Goal: Find contact information: Find contact information

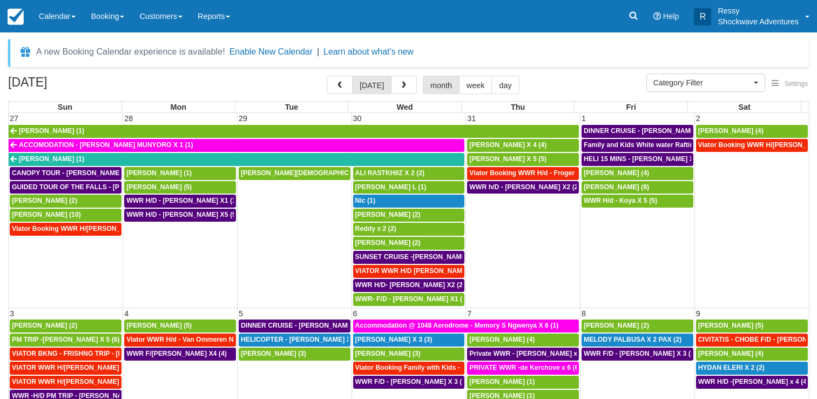
select select
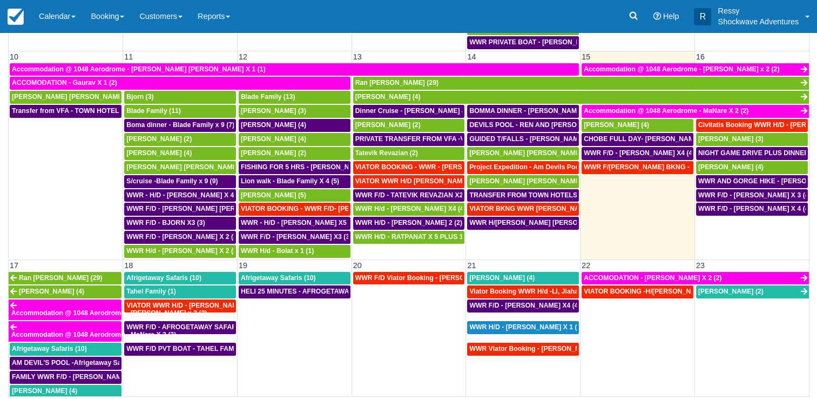
scroll to position [216, 0]
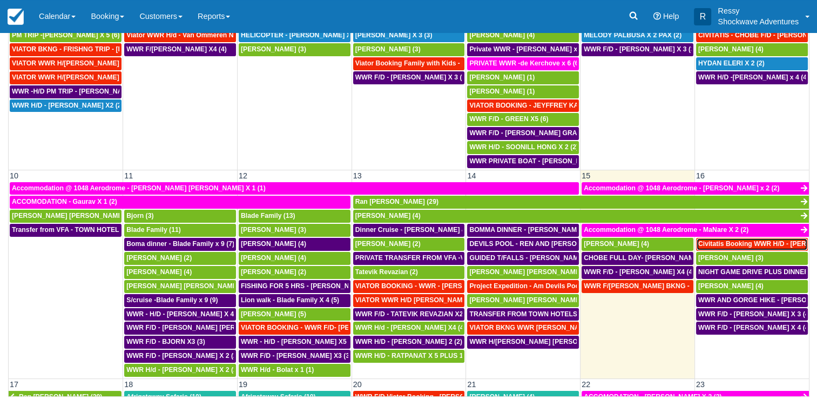
click at [744, 240] on span "Civitatis Booking WWR H/D - [PERSON_NAME] [PERSON_NAME] X4 (4)" at bounding box center [810, 244] width 225 height 8
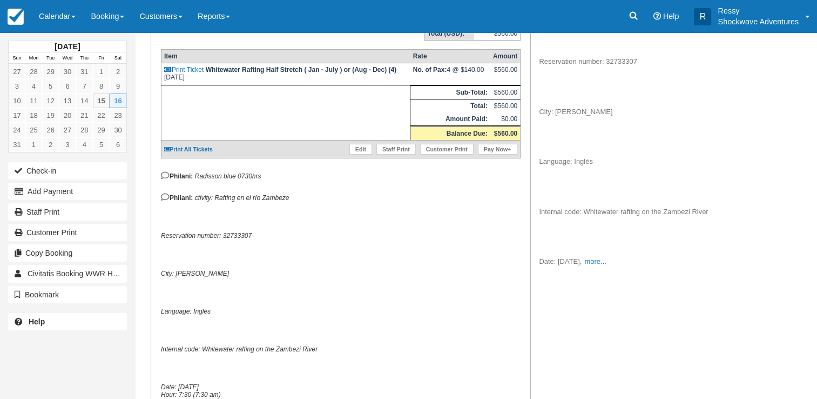
scroll to position [270, 0]
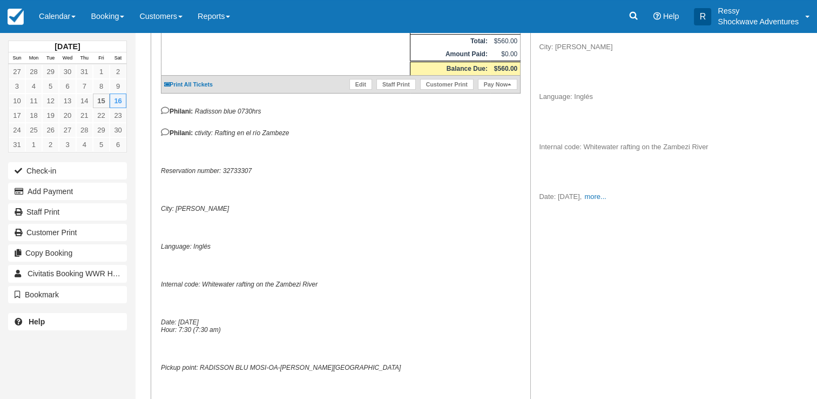
click at [637, 200] on p "ctivity: Rafting en el río Zambeze Reservation number: 32733307 City: Livingsto…" at bounding box center [630, 72] width 182 height 260
click at [606, 199] on link "more..." at bounding box center [595, 196] width 22 height 8
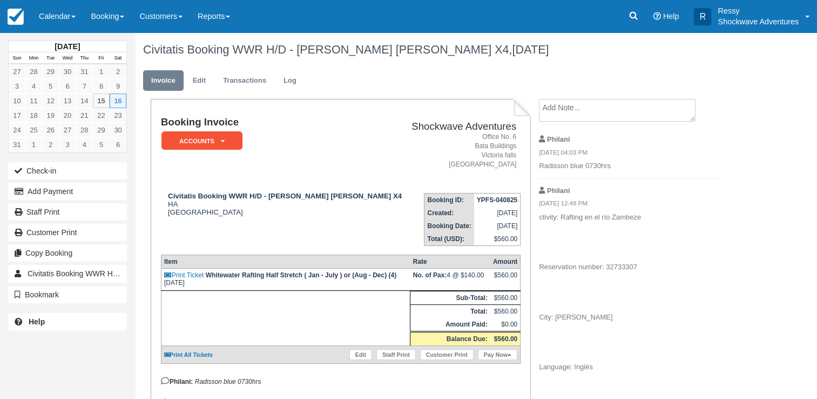
scroll to position [0, 0]
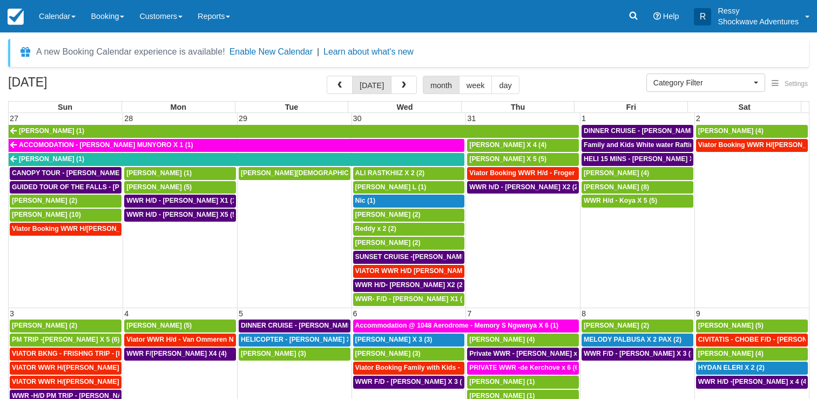
select select
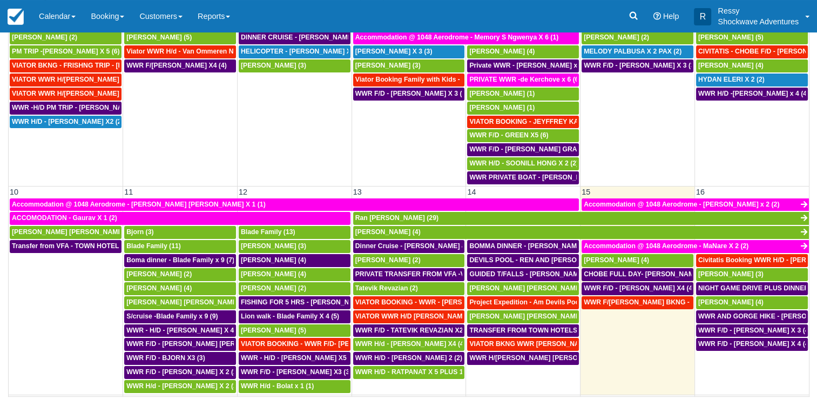
scroll to position [216, 0]
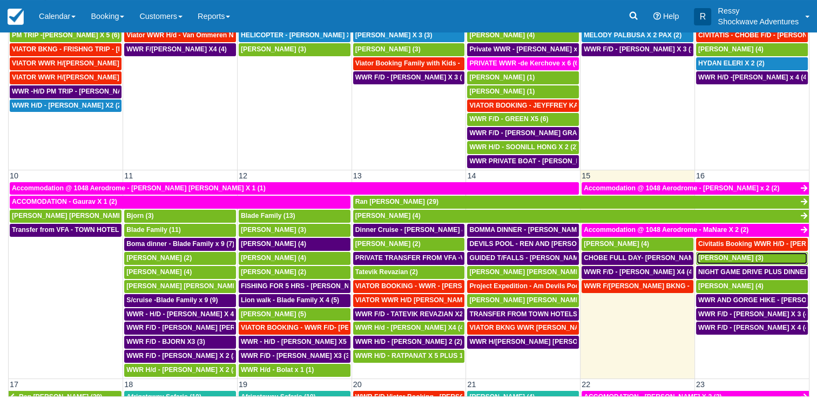
click at [755, 254] on span "[PERSON_NAME] (3)" at bounding box center [730, 258] width 65 height 8
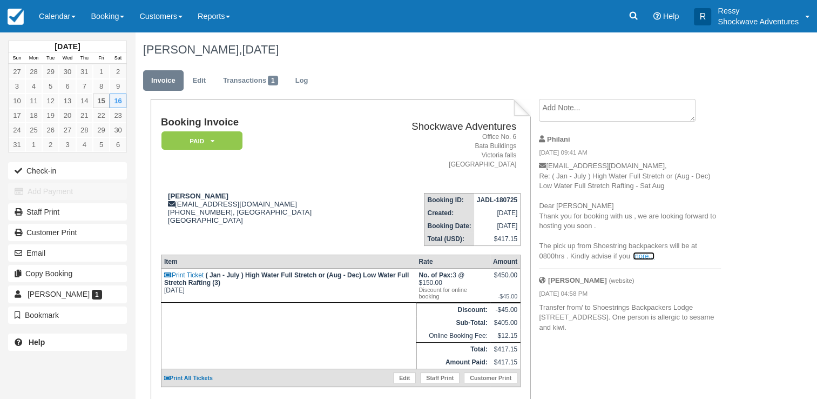
click at [652, 258] on link "more..." at bounding box center [644, 256] width 22 height 8
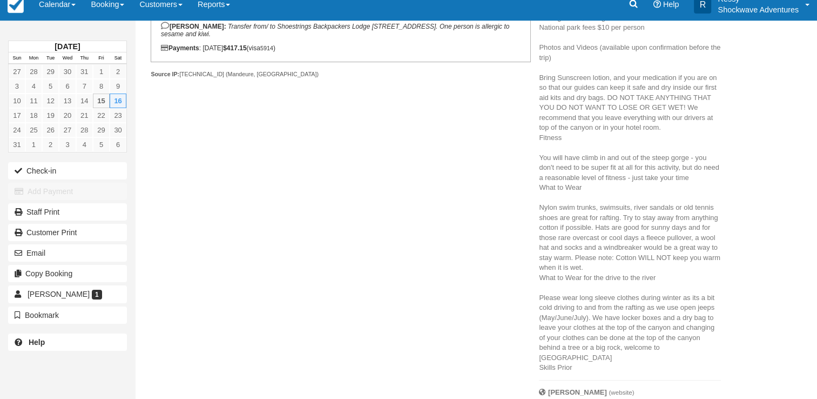
scroll to position [420, 0]
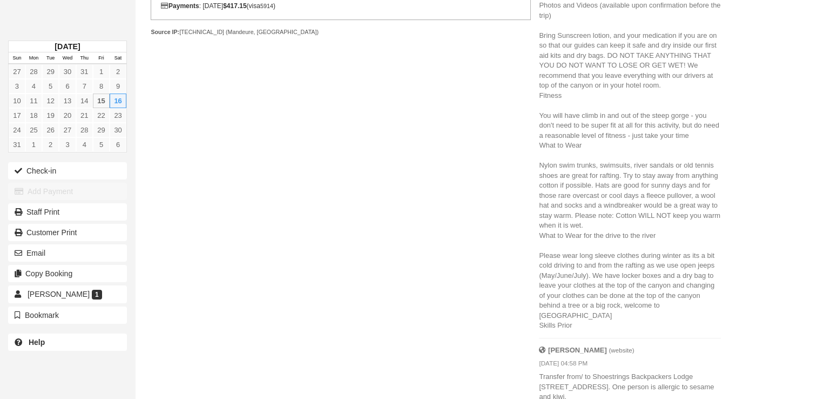
drag, startPoint x: 816, startPoint y: 258, endPoint x: 500, endPoint y: 138, distance: 338.0
click at [500, 138] on div "Booking Invoice Paid   Pending Reserved Deposit Waiting Cancelled NO LONGER COM…" at bounding box center [432, 44] width 594 height 730
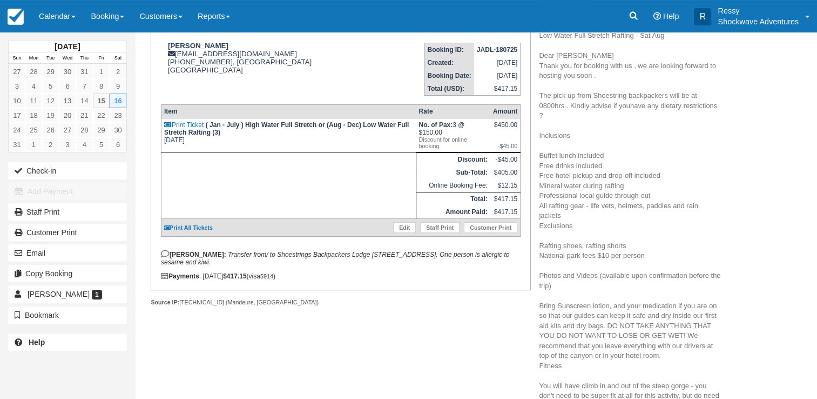
scroll to position [0, 0]
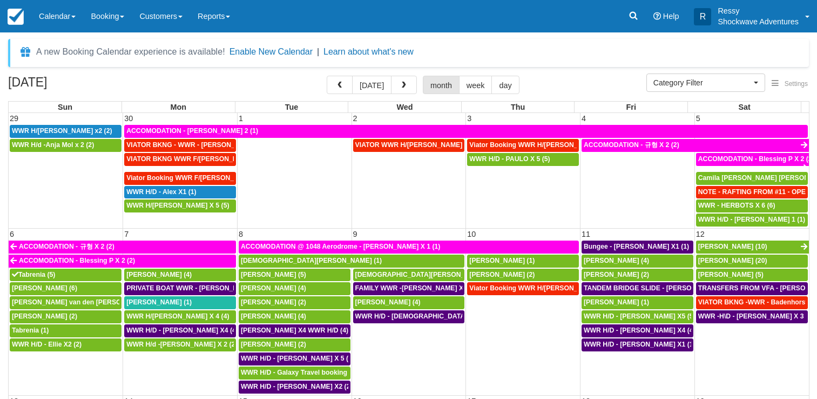
select select
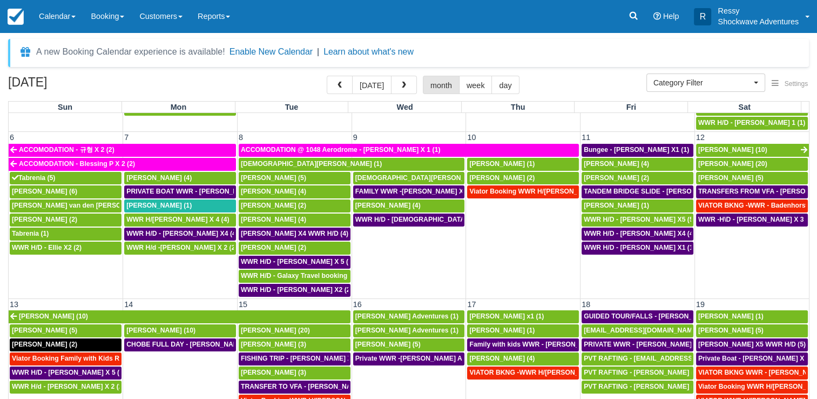
scroll to position [216, 0]
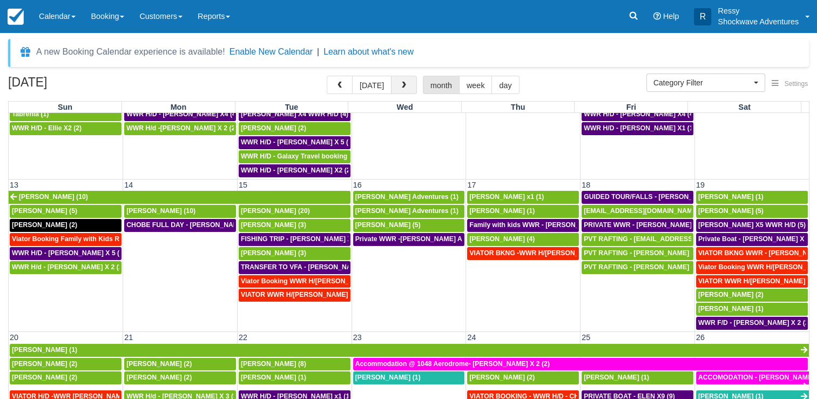
click at [411, 83] on button "button" at bounding box center [404, 85] width 26 height 18
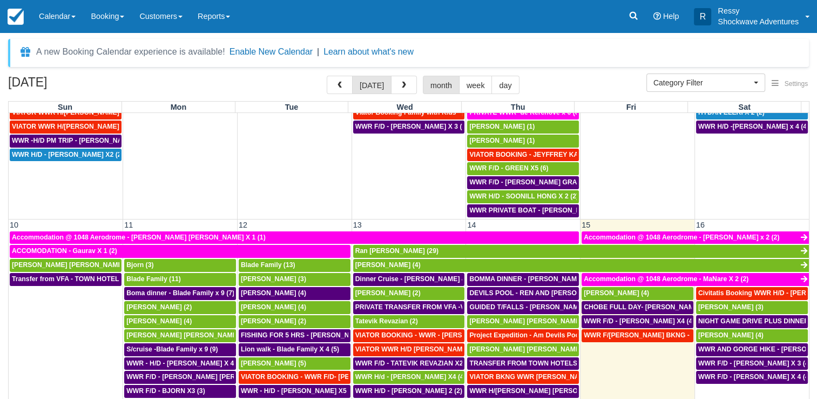
scroll to position [270, 0]
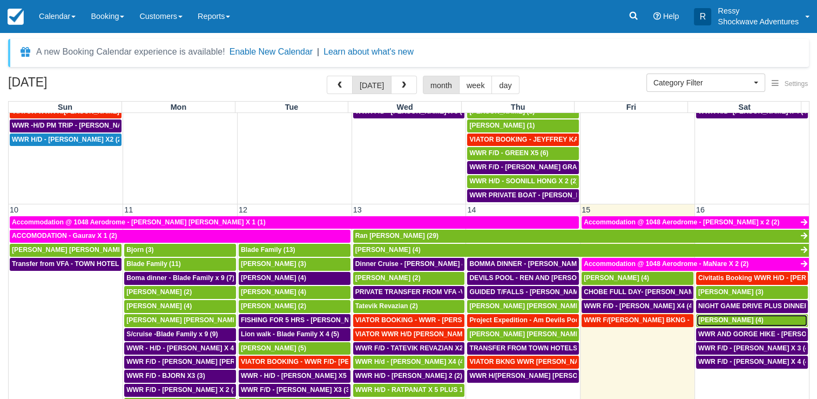
click at [709, 316] on span "[PERSON_NAME] (4)" at bounding box center [730, 320] width 65 height 8
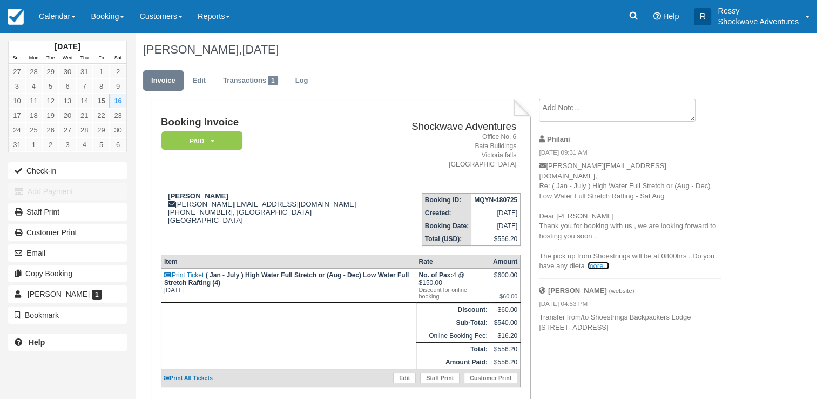
click at [596, 261] on link "more..." at bounding box center [599, 265] width 22 height 8
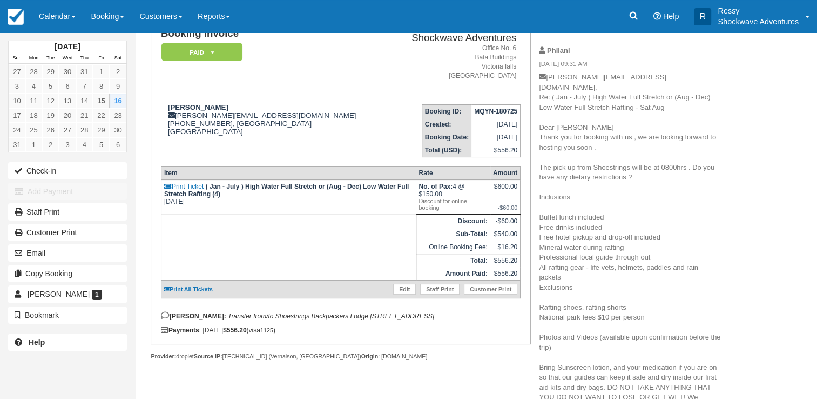
scroll to position [72, 0]
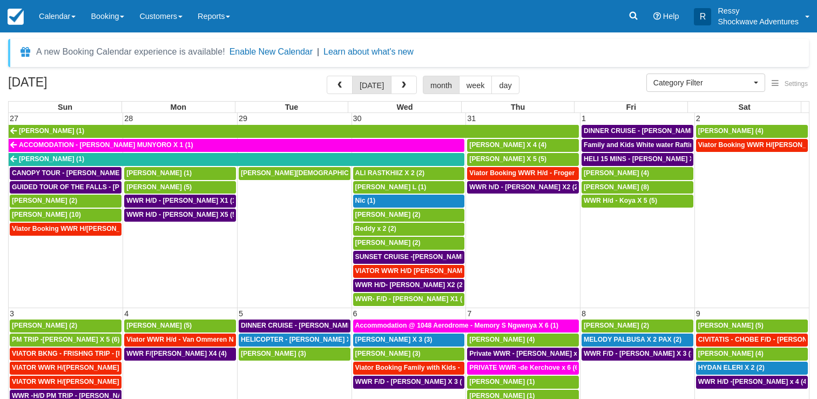
select select
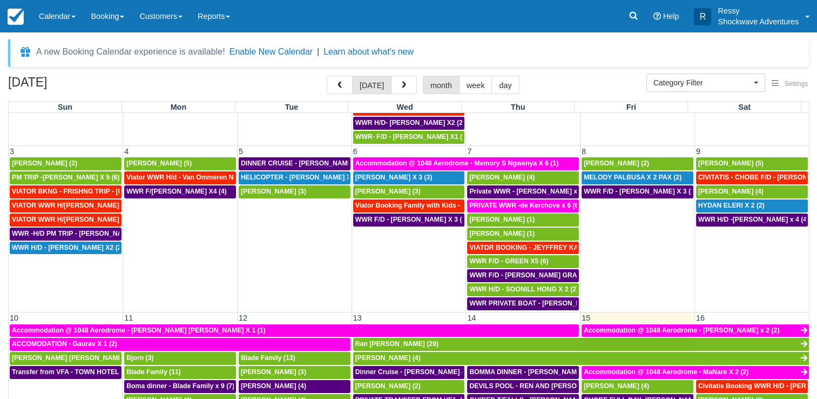
scroll to position [324, 0]
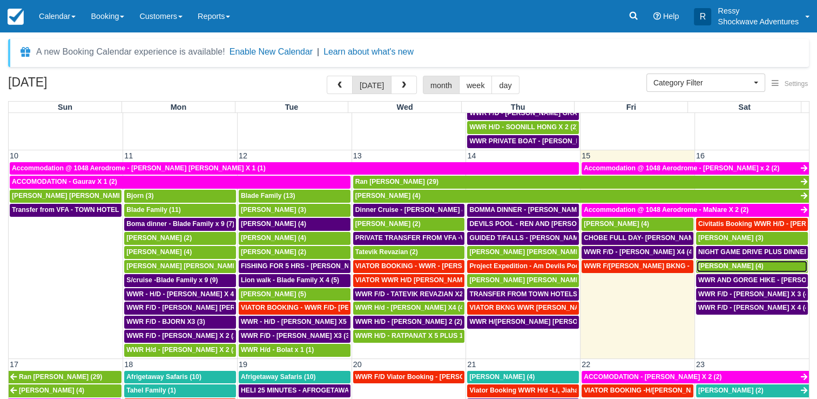
click at [762, 262] on div "[PERSON_NAME] (4)" at bounding box center [751, 266] width 107 height 9
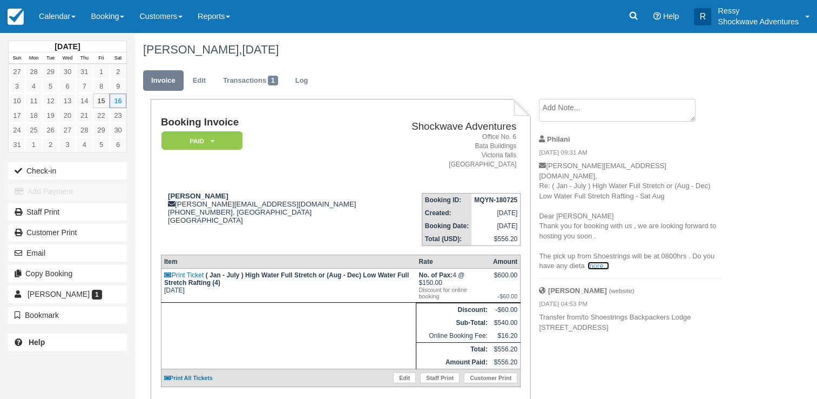
click at [606, 261] on link "more..." at bounding box center [599, 265] width 22 height 8
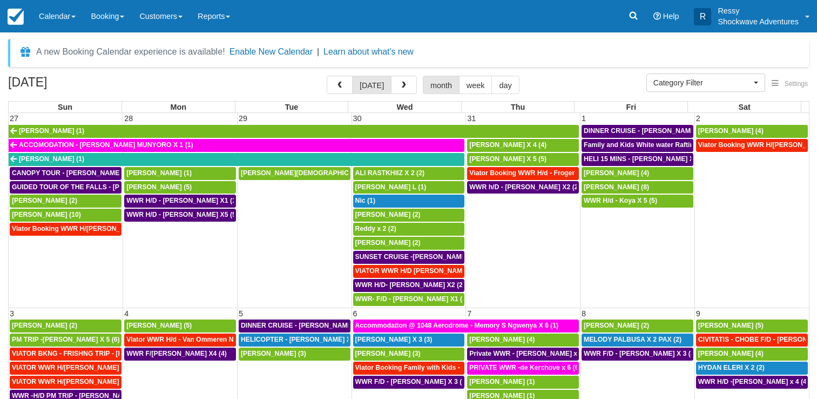
select select
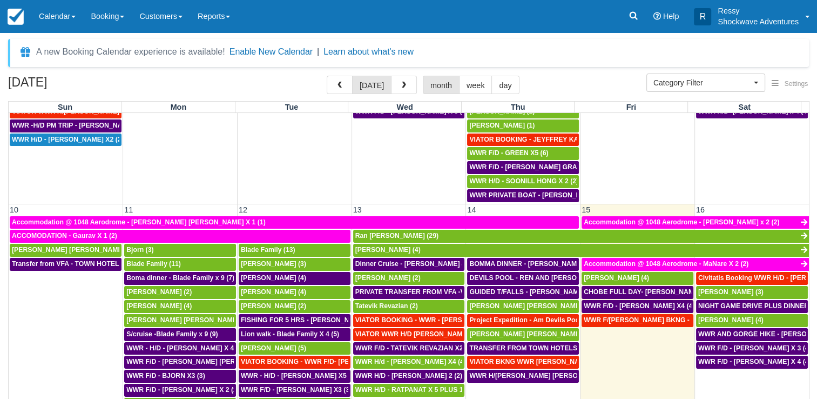
scroll to position [324, 0]
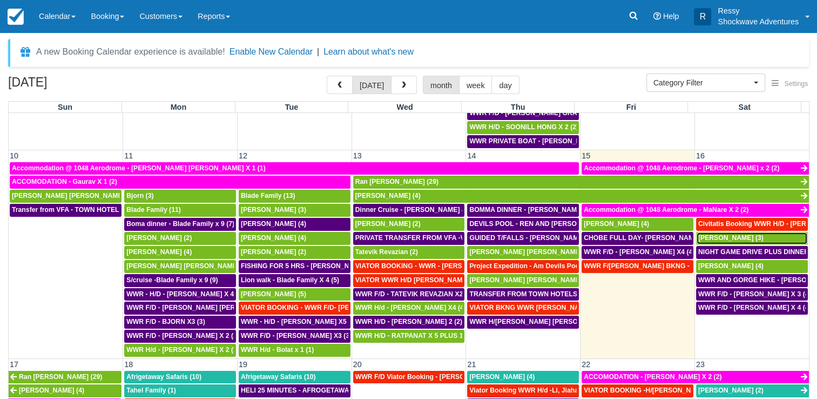
click at [735, 234] on span "DERIEUX Veronique (3)" at bounding box center [730, 238] width 65 height 8
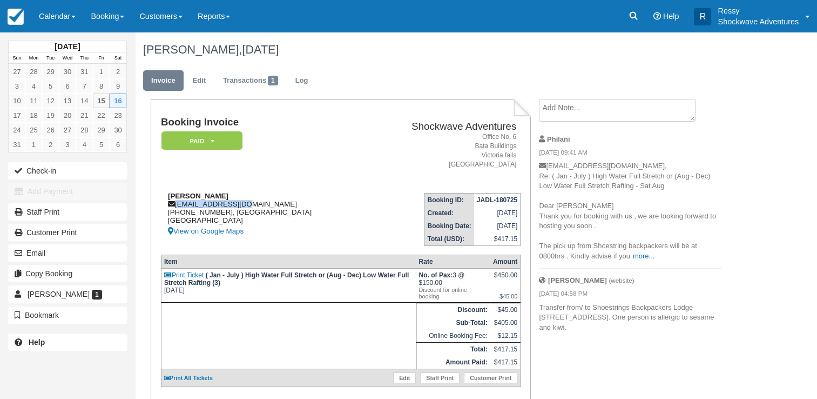
drag, startPoint x: 175, startPoint y: 201, endPoint x: 239, endPoint y: 204, distance: 64.3
click at [239, 204] on div "DERIEUX Veronique verdo08@orange.fr +33662300497, Bourgogne-Franche-Comté Franc…" at bounding box center [263, 215] width 205 height 46
drag, startPoint x: 239, startPoint y: 204, endPoint x: 322, endPoint y: 127, distance: 112.8
click at [322, 127] on h1 "Booking Invoice" at bounding box center [263, 122] width 205 height 11
drag, startPoint x: 176, startPoint y: 205, endPoint x: 236, endPoint y: 201, distance: 60.0
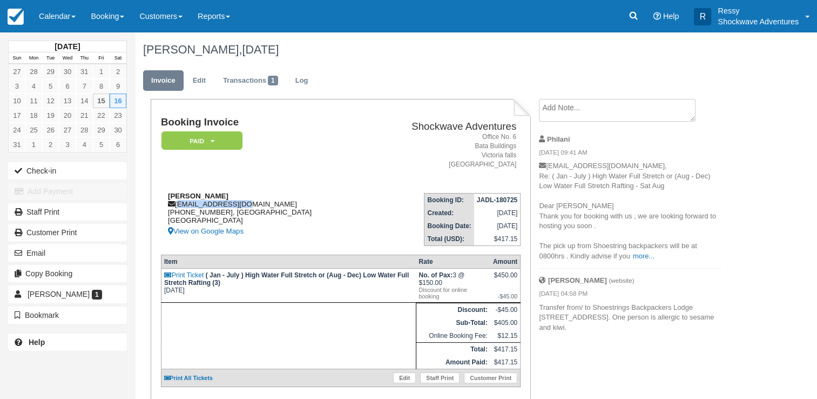
click at [237, 201] on div "DERIEUX Veronique verdo08@orange.fr +33662300497, Bourgogne-Franche-Comté Franc…" at bounding box center [263, 215] width 205 height 46
drag, startPoint x: 236, startPoint y: 201, endPoint x: 229, endPoint y: 202, distance: 7.0
click at [229, 202] on div "DERIEUX Veronique verdo08@orange.fr +33662300497, Bourgogne-Franche-Comté Franc…" at bounding box center [263, 215] width 205 height 46
drag, startPoint x: 174, startPoint y: 204, endPoint x: 239, endPoint y: 198, distance: 65.0
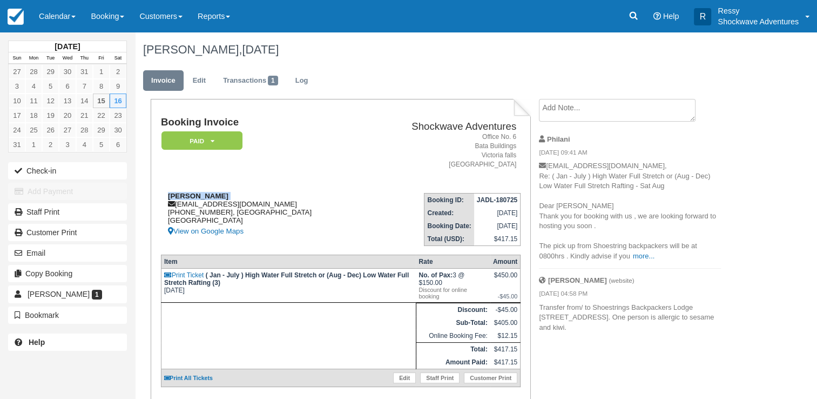
click at [239, 198] on div "DERIEUX Veronique verdo08@orange.fr +33662300497, Bourgogne-Franche-Comté Franc…" at bounding box center [263, 215] width 205 height 46
drag, startPoint x: 236, startPoint y: 198, endPoint x: 214, endPoint y: 200, distance: 21.2
click at [214, 200] on div "DERIEUX Veronique verdo08@orange.fr +33662300497, Bourgogne-Franche-Comté Franc…" at bounding box center [263, 215] width 205 height 46
drag, startPoint x: 214, startPoint y: 200, endPoint x: 194, endPoint y: 206, distance: 20.7
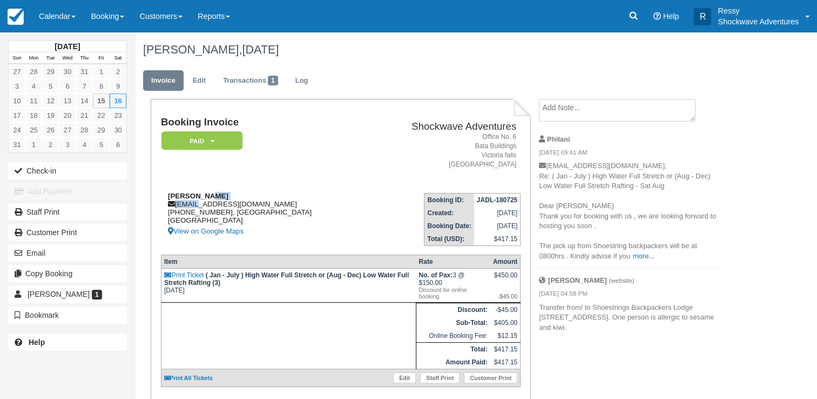
click at [194, 206] on div "DERIEUX Veronique verdo08@orange.fr +33662300497, Bourgogne-Franche-Comté Franc…" at bounding box center [263, 215] width 205 height 46
click at [285, 202] on div "DERIEUX Veronique verdo08@orange.fr +33662300497, Bourgogne-Franche-Comté Franc…" at bounding box center [263, 215] width 205 height 46
drag, startPoint x: 177, startPoint y: 204, endPoint x: 247, endPoint y: 200, distance: 70.4
click at [247, 200] on div "DERIEUX Veronique verdo08@orange.fr +33662300497, Bourgogne-Franche-Comté Franc…" at bounding box center [263, 215] width 205 height 46
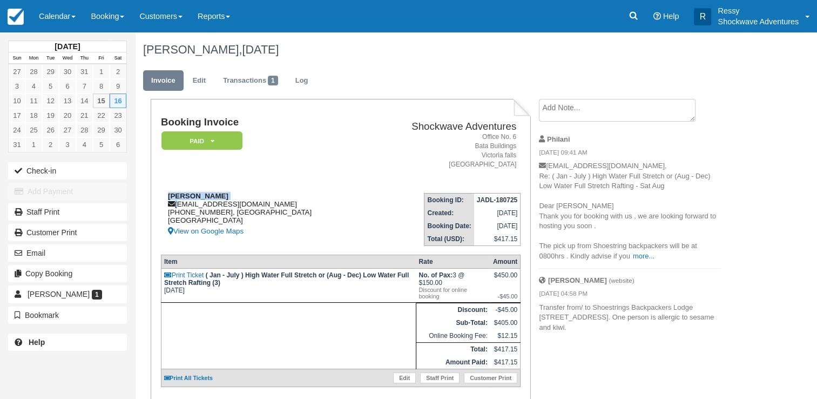
click at [247, 200] on div "DERIEUX Veronique verdo08@orange.fr +33662300497, Bourgogne-Franche-Comté Franc…" at bounding box center [263, 215] width 205 height 46
click at [179, 202] on div "DERIEUX Veronique verdo08@orange.fr +33662300497, Bourgogne-Franche-Comté Franc…" at bounding box center [263, 215] width 205 height 46
click at [219, 202] on div "DERIEUX Veronique verdo08@orange.fr +33662300497, Bourgogne-Franche-Comté Franc…" at bounding box center [263, 215] width 205 height 46
click at [285, 193] on div "DERIEUX Veronique verdo08@orange.fr +33662300497, Bourgogne-Franche-Comté Franc…" at bounding box center [263, 215] width 205 height 46
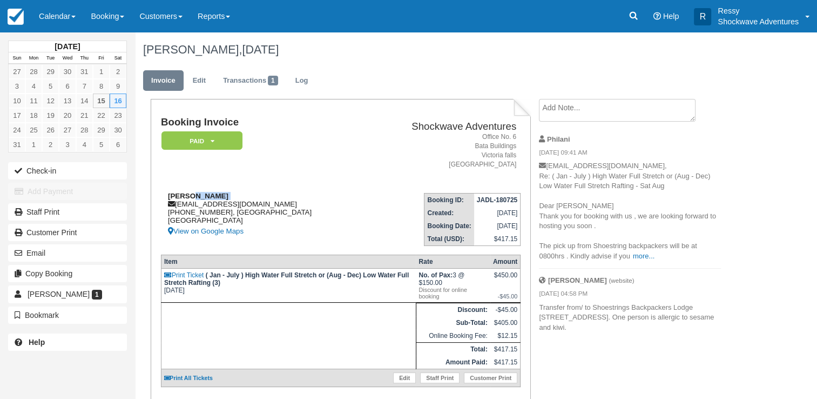
drag, startPoint x: 176, startPoint y: 202, endPoint x: 194, endPoint y: 200, distance: 18.4
click at [194, 200] on div "DERIEUX Veronique verdo08@orange.fr +33662300497, Bourgogne-Franche-Comté Franc…" at bounding box center [263, 215] width 205 height 46
click at [172, 204] on icon at bounding box center [171, 203] width 7 height 7
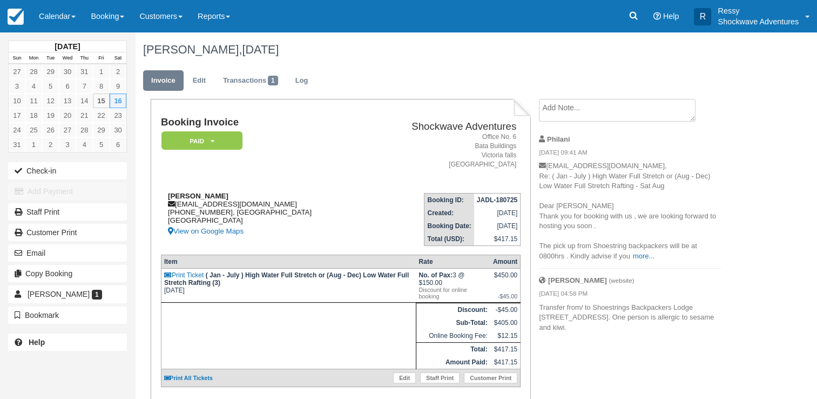
drag, startPoint x: 177, startPoint y: 205, endPoint x: 226, endPoint y: 210, distance: 50.0
click at [197, 205] on div "DERIEUX Veronique verdo08@orange.fr +33662300497, Bourgogne-Franche-Comté Franc…" at bounding box center [263, 215] width 205 height 46
click at [272, 191] on td "DERIEUX Veronique verdo08@orange.fr +33662300497, Bourgogne-Franche-Comté Franc…" at bounding box center [263, 215] width 205 height 62
drag, startPoint x: 176, startPoint y: 204, endPoint x: 245, endPoint y: 200, distance: 68.7
click at [245, 200] on div "DERIEUX Veronique verdo08@orange.fr +33662300497, Bourgogne-Franche-Comté Franc…" at bounding box center [263, 215] width 205 height 46
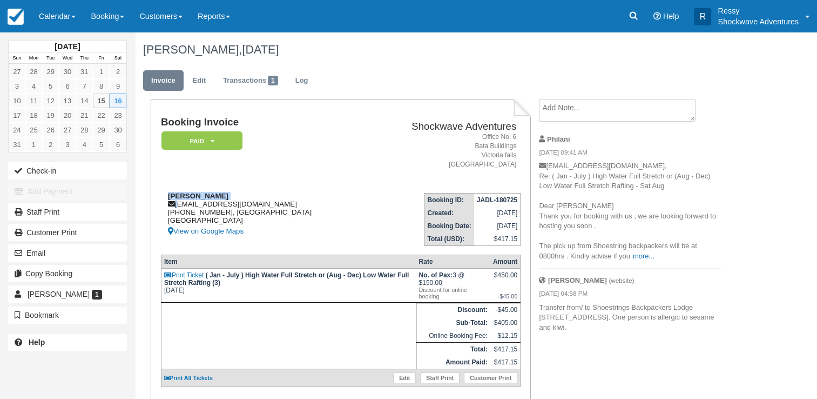
click at [245, 200] on div "DERIEUX Veronique verdo08@orange.fr +33662300497, Bourgogne-Franche-Comté Franc…" at bounding box center [263, 215] width 205 height 46
click at [172, 203] on icon at bounding box center [171, 203] width 7 height 7
copy div "verdo08@orange.fr"
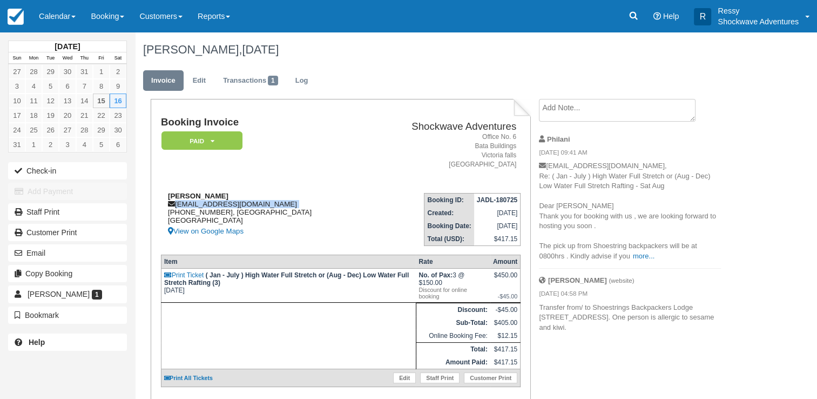
click at [243, 215] on div "DERIEUX Veronique verdo08@orange.fr +33662300497, Bourgogne-Franche-Comté Franc…" at bounding box center [263, 215] width 205 height 46
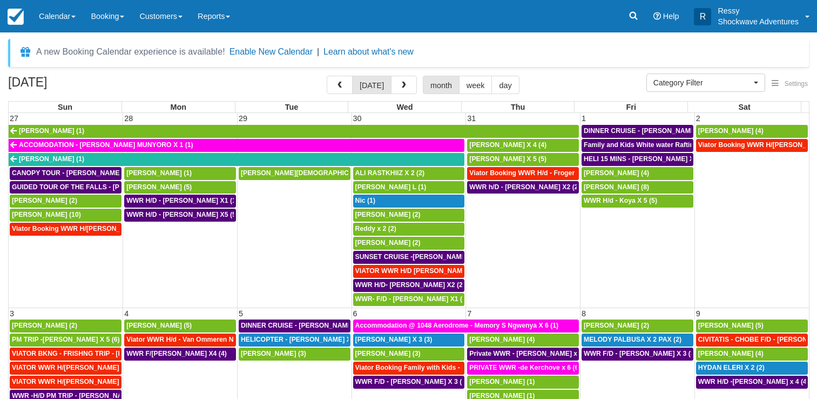
select select
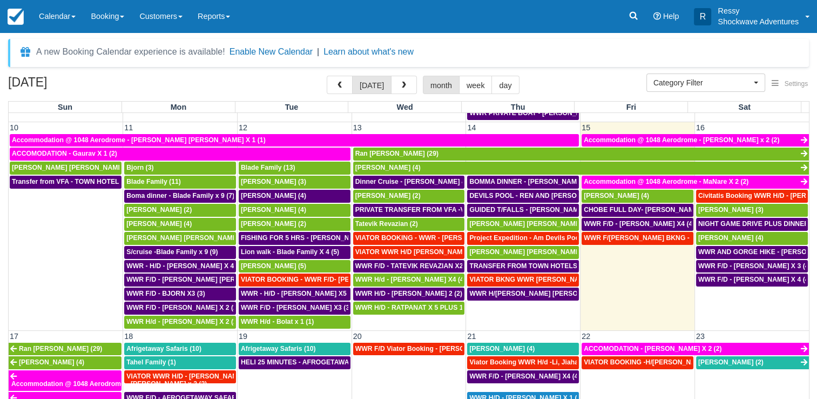
scroll to position [378, 0]
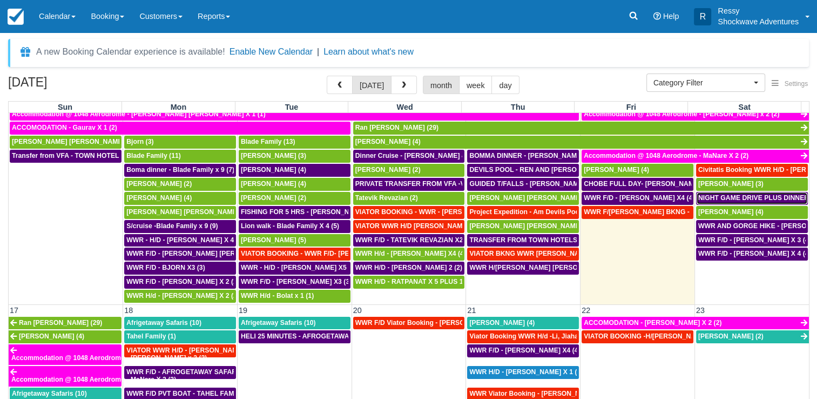
click at [728, 194] on span "NIGHT GAME DRIVE PLUS DINNER - [PERSON_NAME] X 4 (4)" at bounding box center [795, 198] width 194 height 8
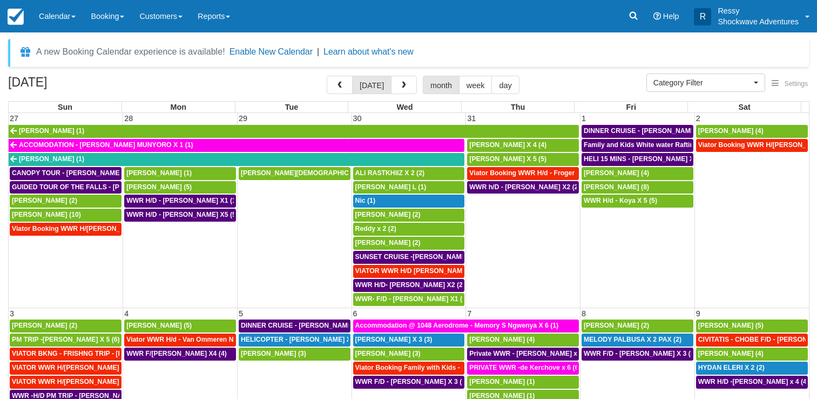
select select
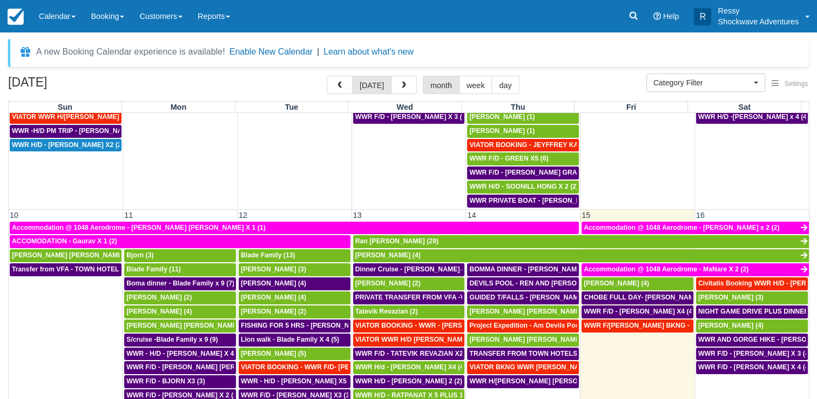
scroll to position [324, 0]
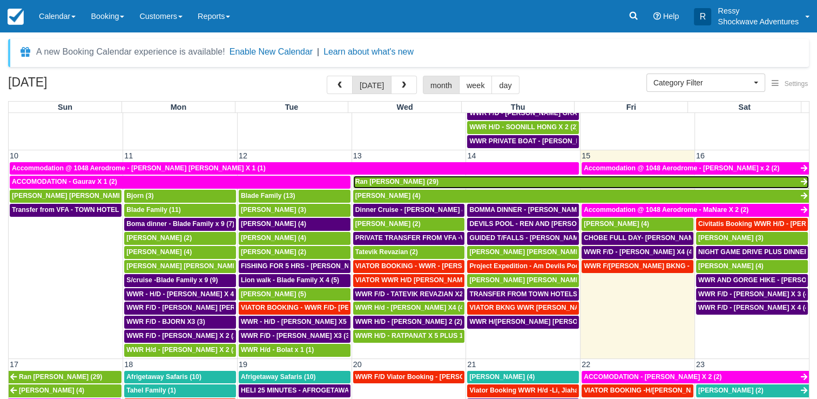
click at [387, 178] on span "Ran Neiger (29)" at bounding box center [396, 182] width 83 height 8
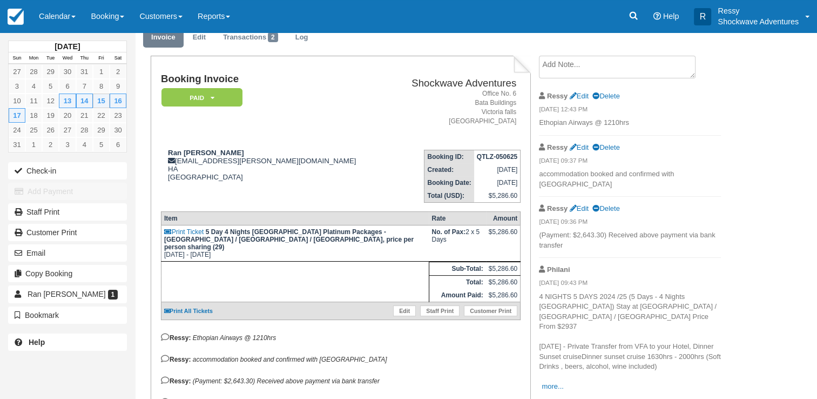
scroll to position [108, 0]
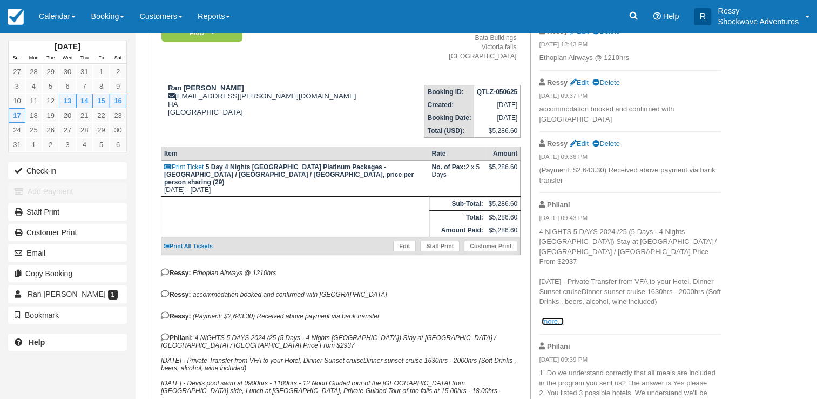
click at [550, 317] on link "more..." at bounding box center [553, 321] width 22 height 8
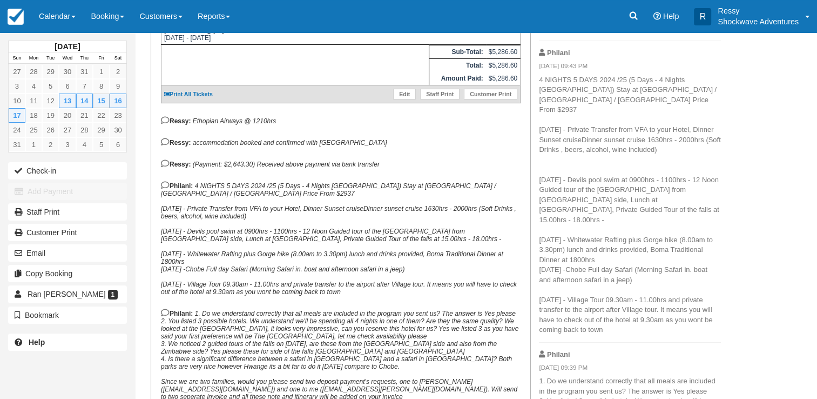
scroll to position [270, 0]
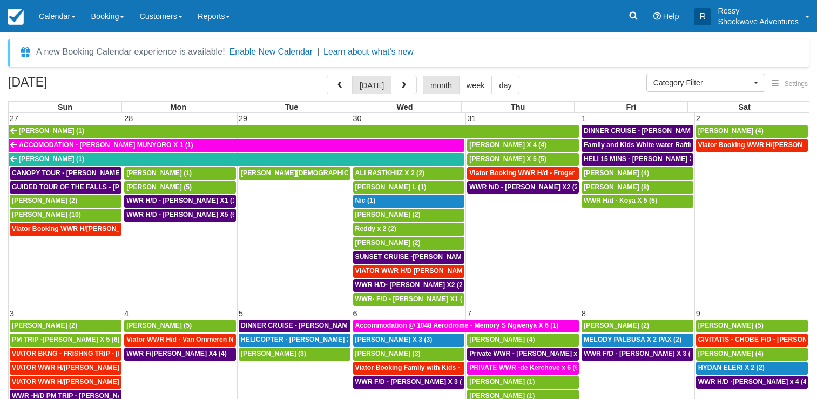
select select
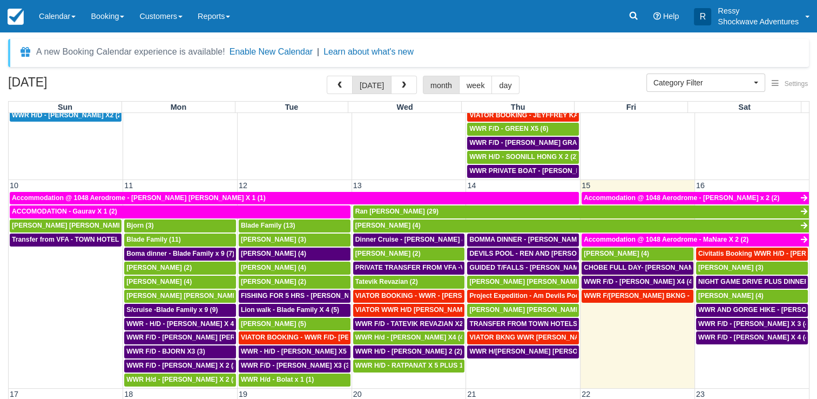
scroll to position [324, 0]
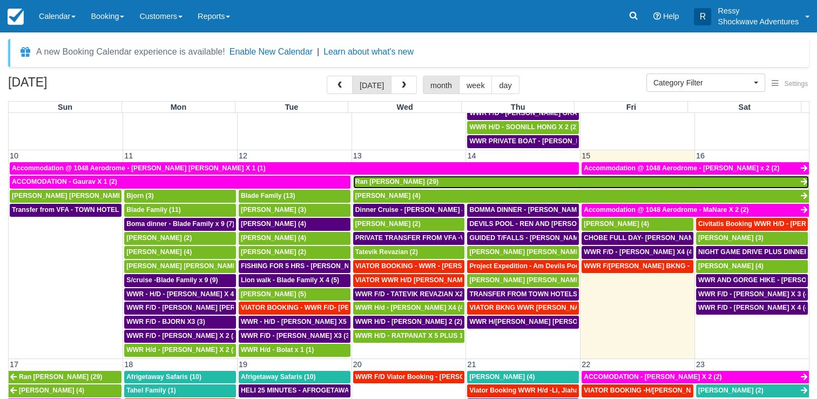
click at [389, 178] on span "Ran [PERSON_NAME] (29)" at bounding box center [396, 182] width 83 height 8
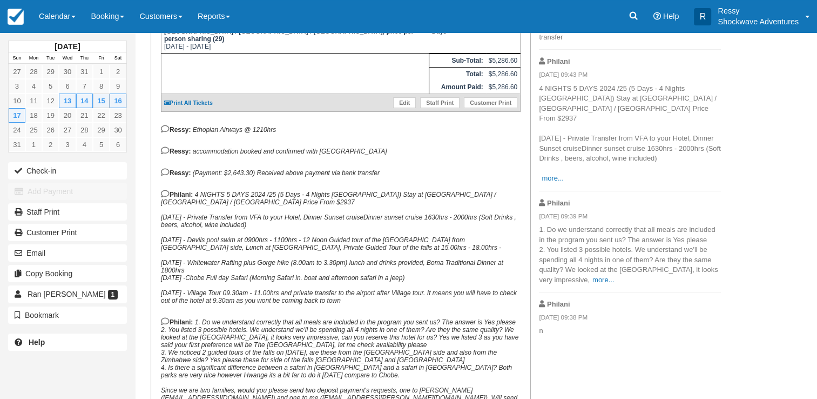
scroll to position [270, 0]
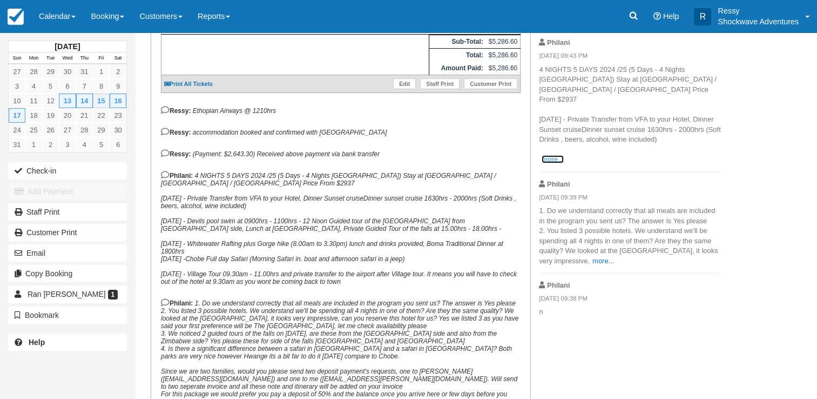
click at [549, 155] on link "more..." at bounding box center [553, 159] width 22 height 8
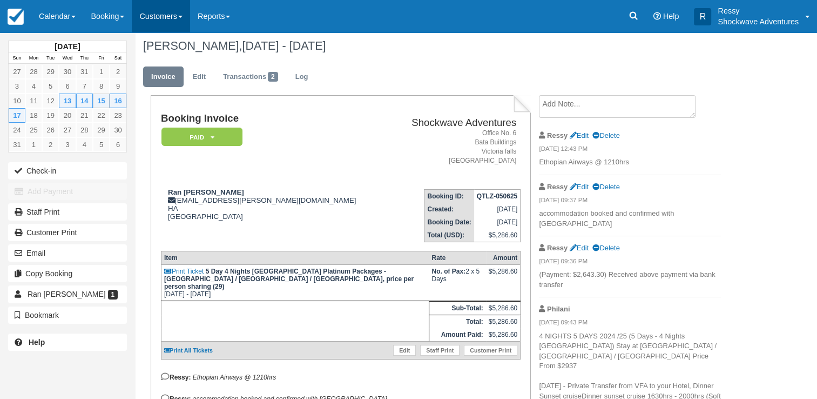
scroll to position [0, 0]
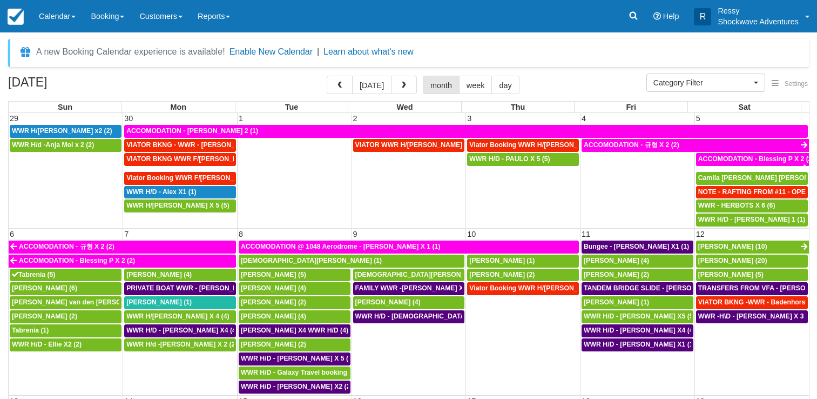
select select
click at [400, 83] on span "button" at bounding box center [404, 86] width 8 height 8
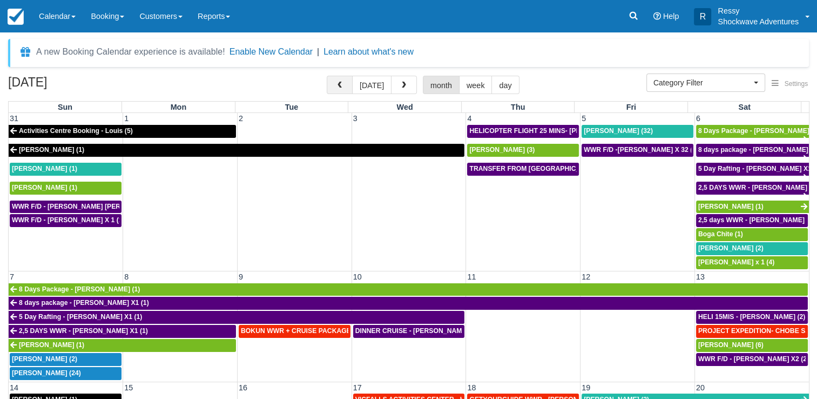
click at [344, 77] on button "button" at bounding box center [340, 85] width 26 height 18
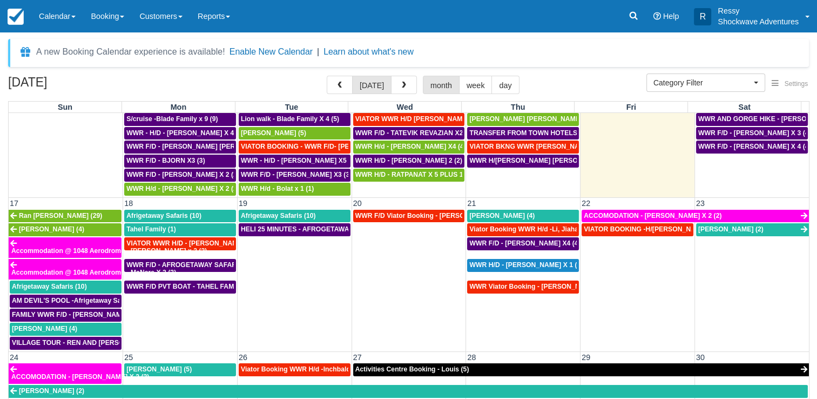
scroll to position [486, 0]
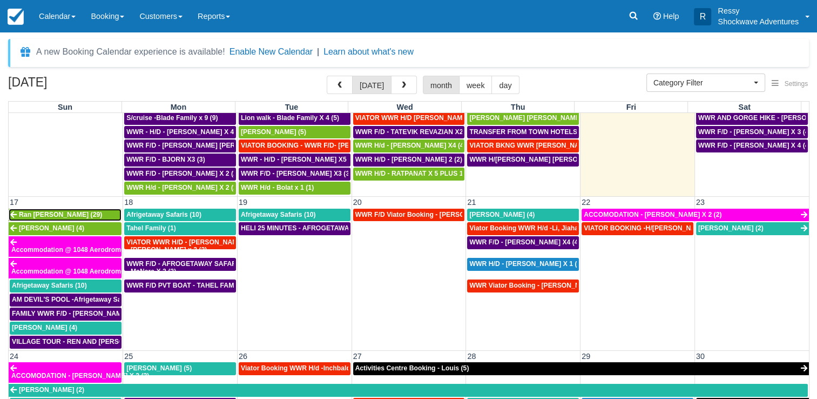
click at [72, 209] on link "Ran [PERSON_NAME] (29)" at bounding box center [65, 215] width 113 height 13
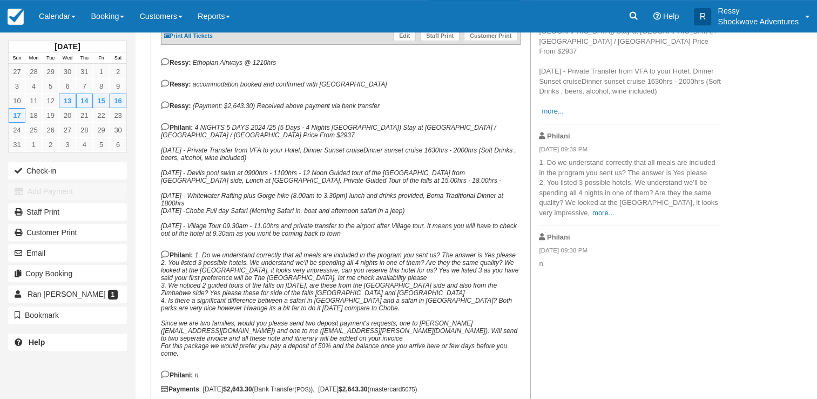
scroll to position [324, 0]
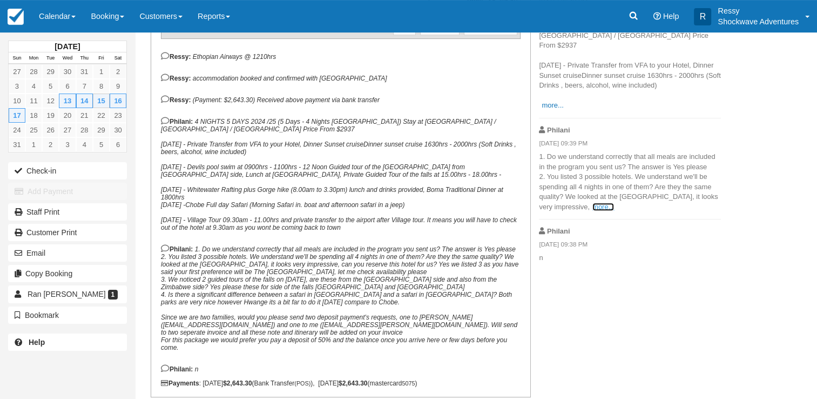
click at [593, 203] on link "more..." at bounding box center [604, 207] width 22 height 8
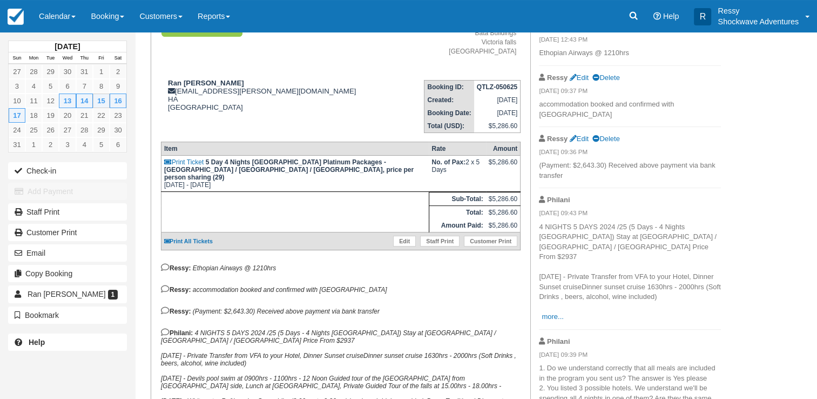
scroll to position [51, 0]
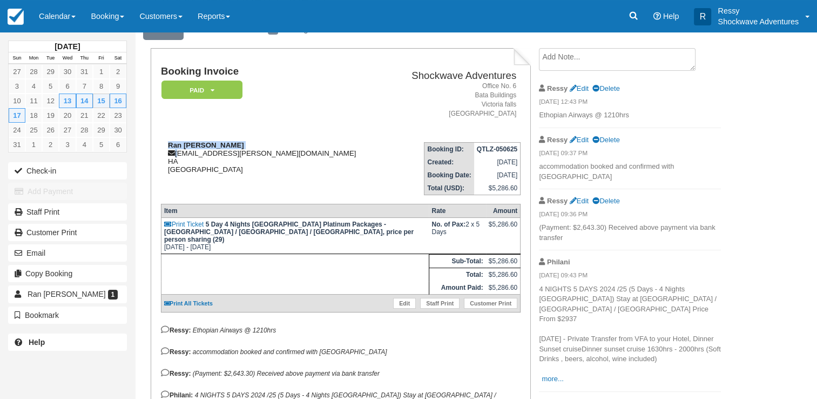
drag, startPoint x: 178, startPoint y: 153, endPoint x: 233, endPoint y: 148, distance: 55.9
click at [233, 148] on div "Ran Neiger ran@neiger.com HA Zimbabwe" at bounding box center [274, 157] width 227 height 32
click at [212, 154] on div "Ran Neiger ran@neiger.com HA Zimbabwe" at bounding box center [274, 157] width 227 height 32
drag, startPoint x: 205, startPoint y: 154, endPoint x: 192, endPoint y: 154, distance: 13.5
click at [194, 154] on div "Ran Neiger ran@neiger.com HA Zimbabwe" at bounding box center [274, 157] width 227 height 32
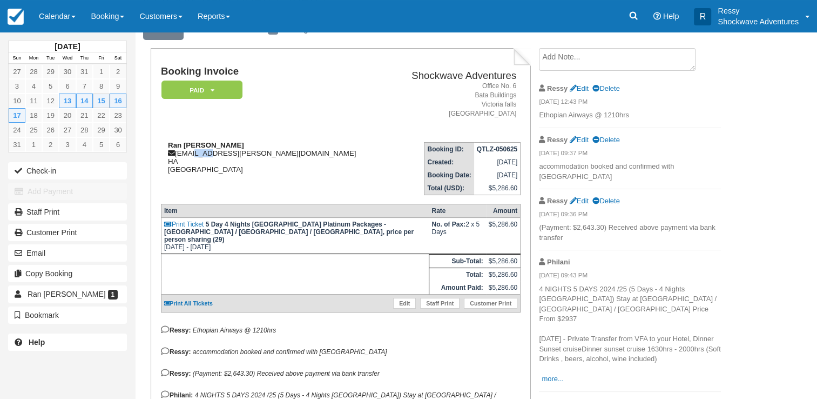
click at [190, 154] on div "Ran Neiger ran@neiger.com HA Zimbabwe" at bounding box center [274, 157] width 227 height 32
drag, startPoint x: 179, startPoint y: 154, endPoint x: 233, endPoint y: 154, distance: 54.0
click at [233, 154] on div "Ran Neiger ran@neiger.com HA Zimbabwe" at bounding box center [274, 157] width 227 height 32
click at [231, 158] on div "Ran Neiger ran@neiger.com HA Zimbabwe" at bounding box center [274, 157] width 227 height 32
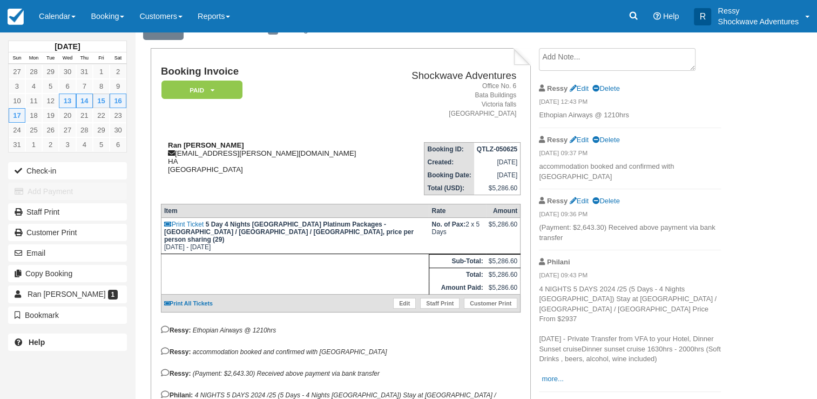
click at [231, 158] on div "Ran Neiger ran@neiger.com HA Zimbabwe" at bounding box center [274, 157] width 227 height 32
drag, startPoint x: 177, startPoint y: 152, endPoint x: 227, endPoint y: 147, distance: 51.0
click at [227, 147] on div "Ran Neiger ran@neiger.com HA Zimbabwe" at bounding box center [274, 157] width 227 height 32
click at [227, 150] on div "Ran Neiger ran@neiger.com HA Zimbabwe" at bounding box center [274, 157] width 227 height 32
drag, startPoint x: 179, startPoint y: 153, endPoint x: 207, endPoint y: 151, distance: 28.7
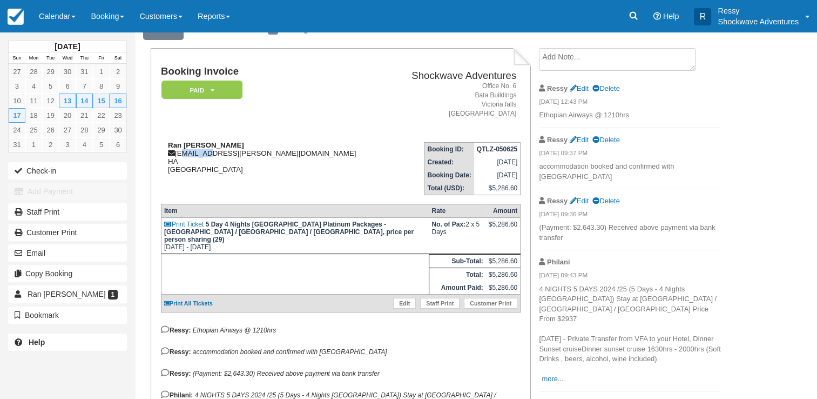
click at [207, 151] on div "Ran Neiger ran@neiger.com HA Zimbabwe" at bounding box center [274, 157] width 227 height 32
drag, startPoint x: 207, startPoint y: 151, endPoint x: 204, endPoint y: 162, distance: 11.8
click at [204, 162] on div "Ran Neiger ran@neiger.com HA Zimbabwe" at bounding box center [274, 157] width 227 height 32
drag, startPoint x: 177, startPoint y: 152, endPoint x: 238, endPoint y: 153, distance: 60.5
click at [238, 153] on div "Ran Neiger ran@neiger.com HA Zimbabwe" at bounding box center [274, 157] width 227 height 32
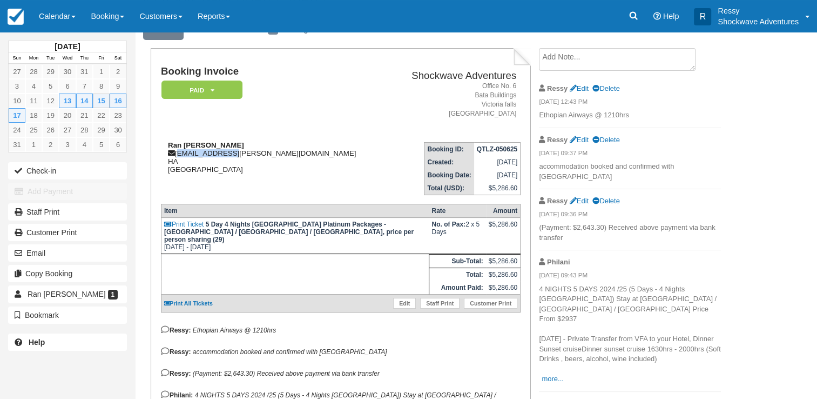
copy div "ran@neiger.com"
click at [272, 105] on td "Booking Invoice Paid   Pending Reserved Deposit Waiting Cancelled NO LONGER COM…" at bounding box center [274, 100] width 227 height 68
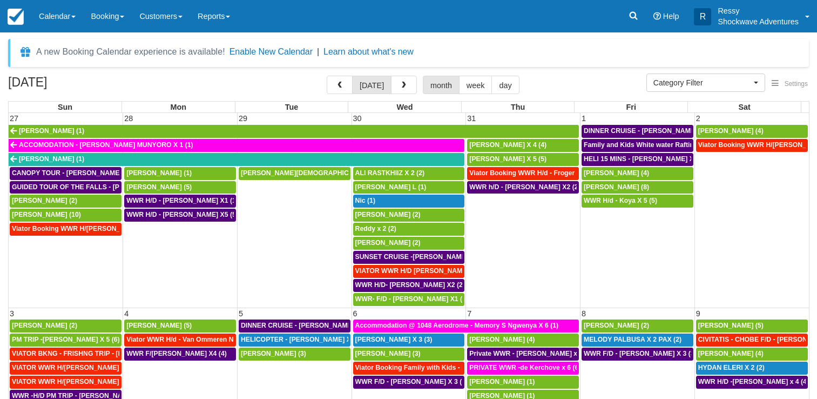
select select
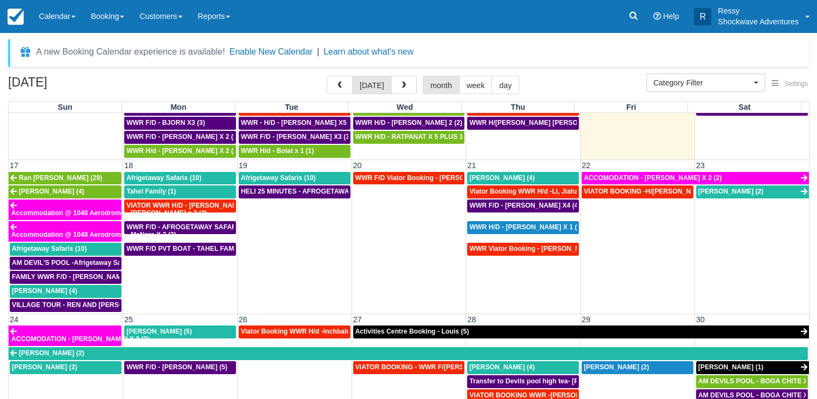
scroll to position [594, 0]
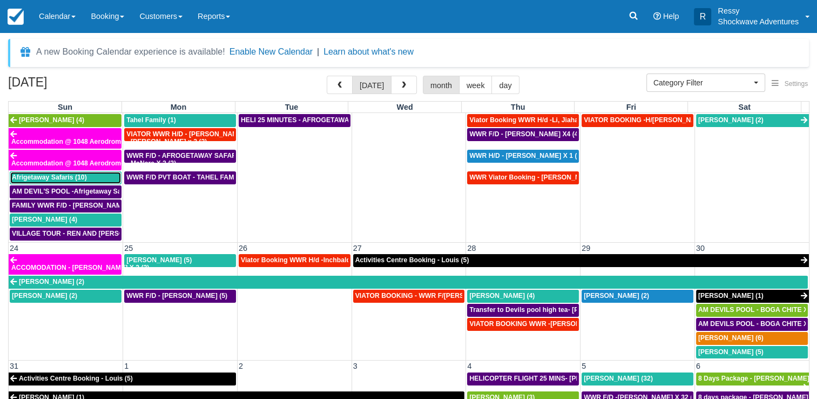
click at [53, 173] on span "Afrigetaway Safaris (10)" at bounding box center [49, 177] width 75 height 8
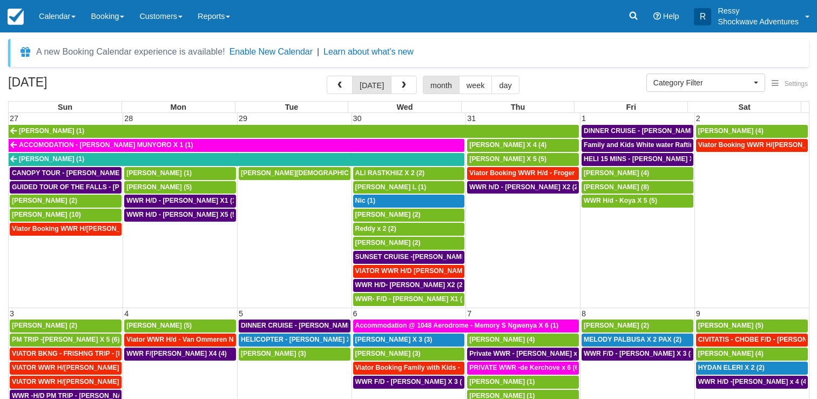
select select
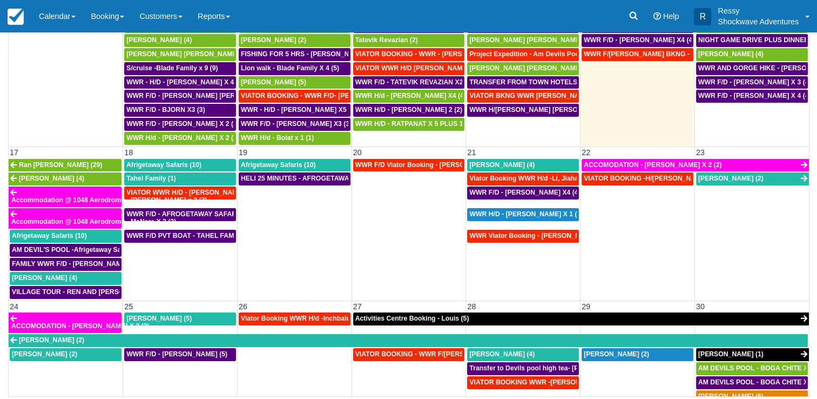
scroll to position [540, 0]
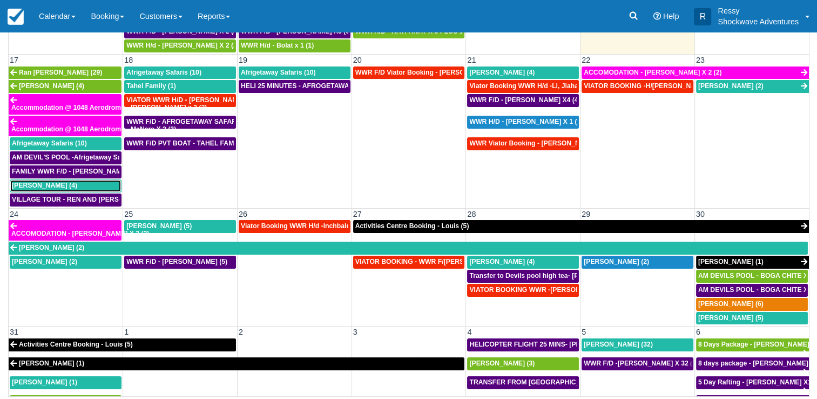
click at [52, 181] on span "[PERSON_NAME] (4)" at bounding box center [44, 185] width 65 height 8
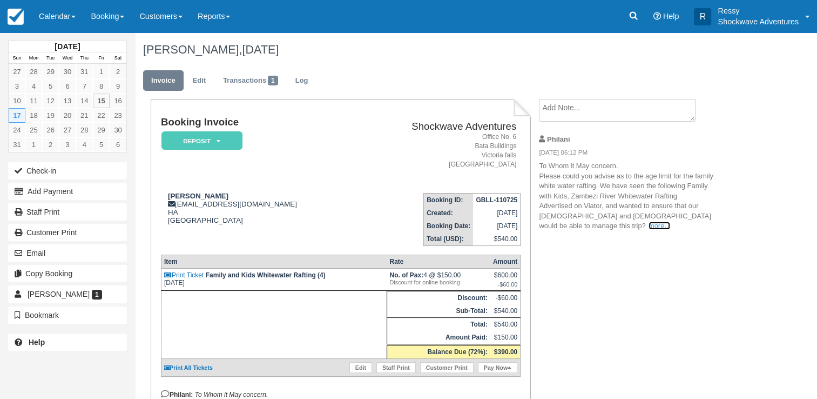
click at [649, 226] on link "more..." at bounding box center [660, 225] width 22 height 8
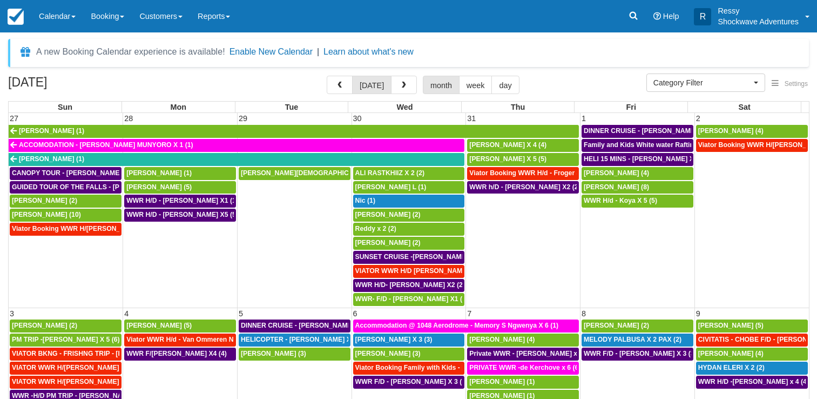
select select
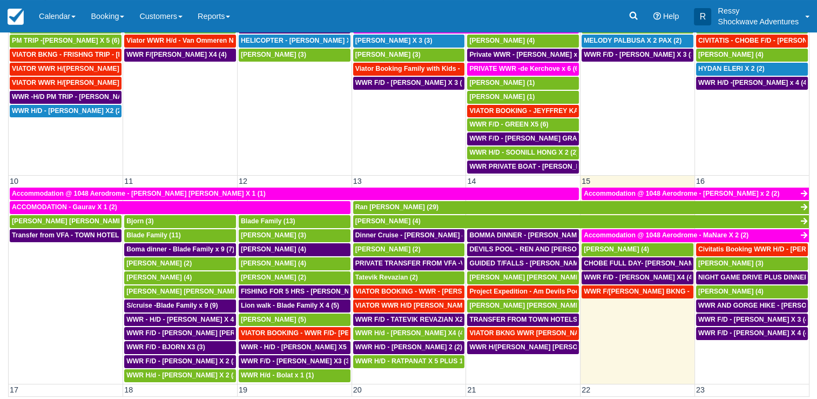
scroll to position [216, 0]
